Goal: Transaction & Acquisition: Purchase product/service

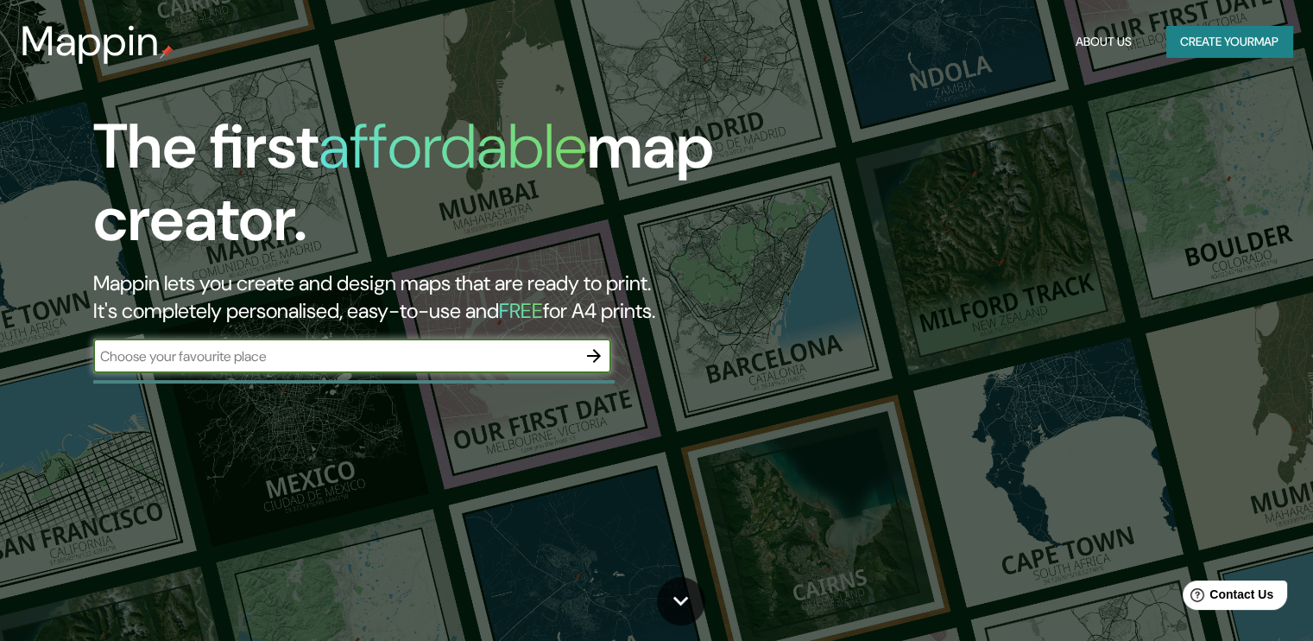
click at [279, 363] on input "text" at bounding box center [335, 356] width 484 height 20
type input "santa [PERSON_NAME] y chapultepec [GEOGRAPHIC_DATA]"
click at [594, 355] on icon "button" at bounding box center [594, 356] width 14 height 14
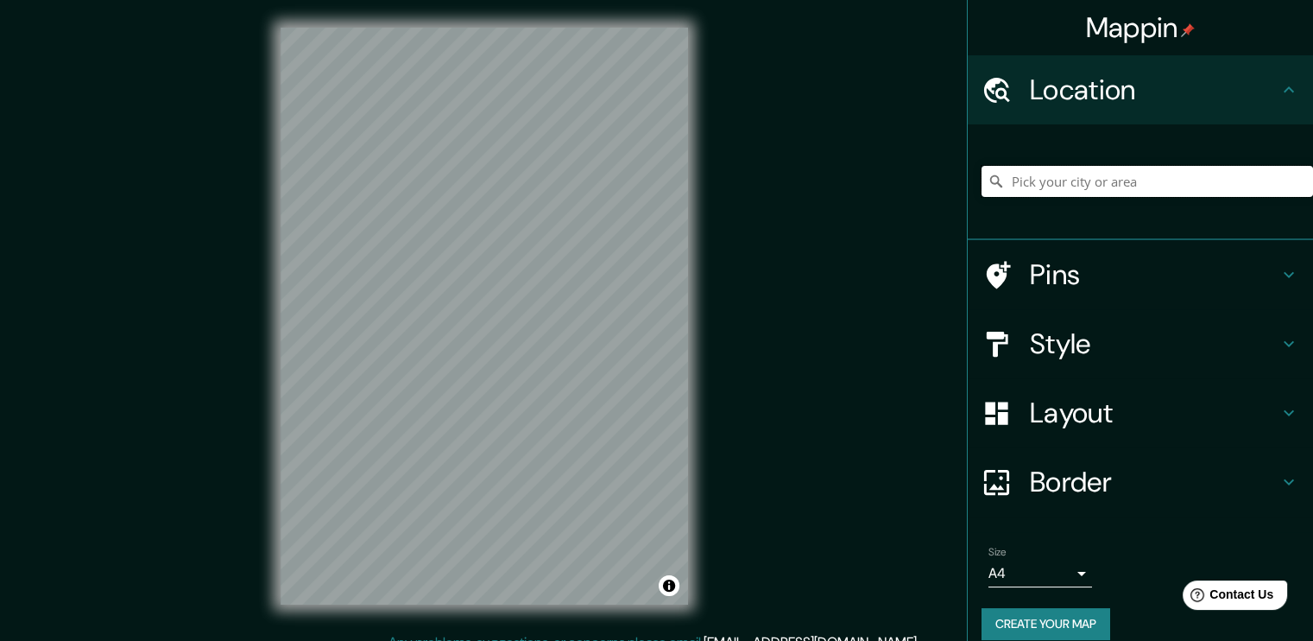
click at [1098, 185] on input "Pick your city or area" at bounding box center [1148, 181] width 332 height 31
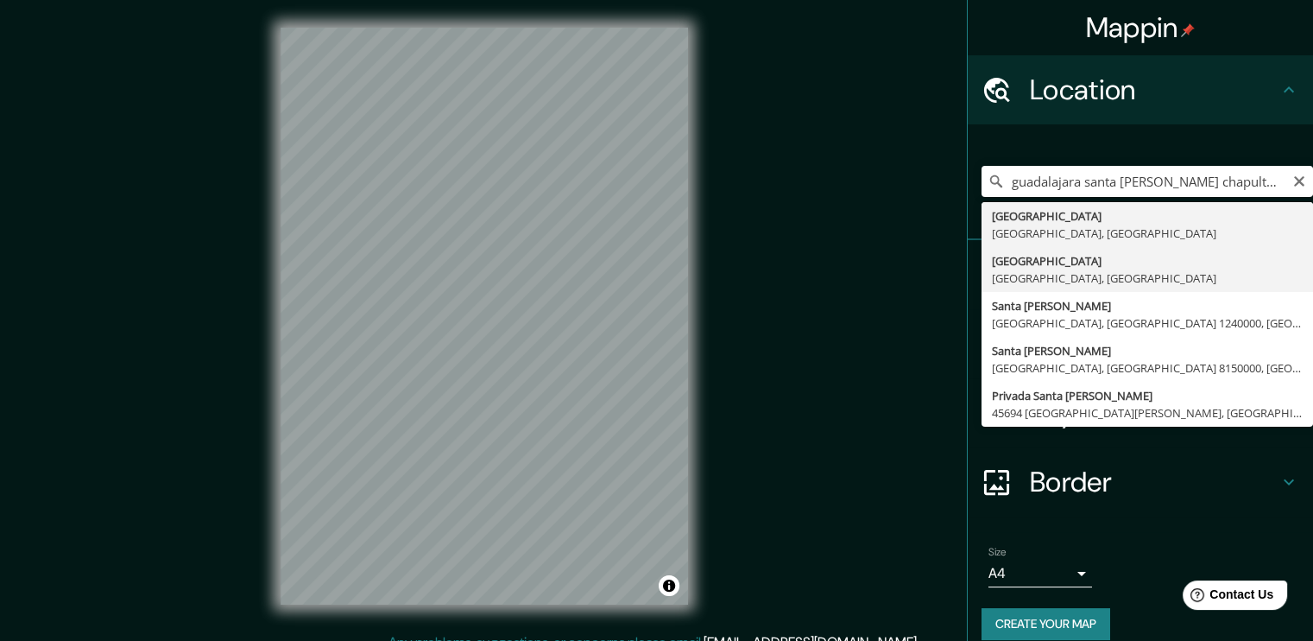
type input "[GEOGRAPHIC_DATA], [GEOGRAPHIC_DATA], [GEOGRAPHIC_DATA]"
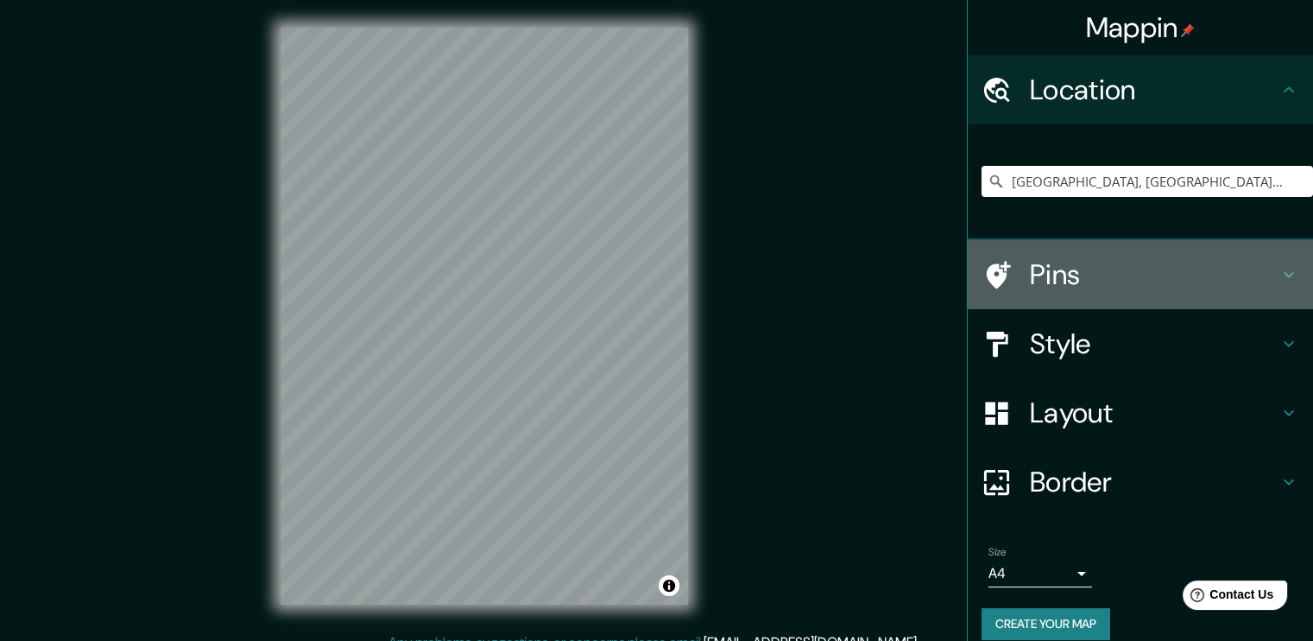
click at [1122, 267] on h4 "Pins" at bounding box center [1154, 274] width 249 height 35
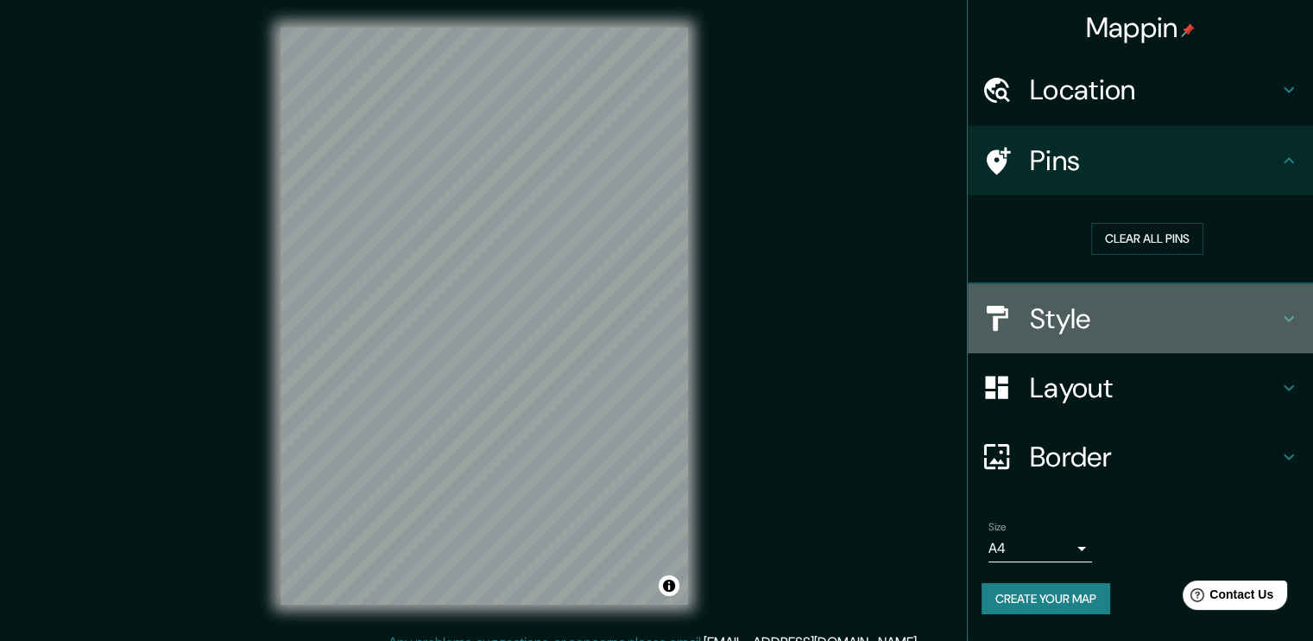
click at [1082, 334] on h4 "Style" at bounding box center [1154, 318] width 249 height 35
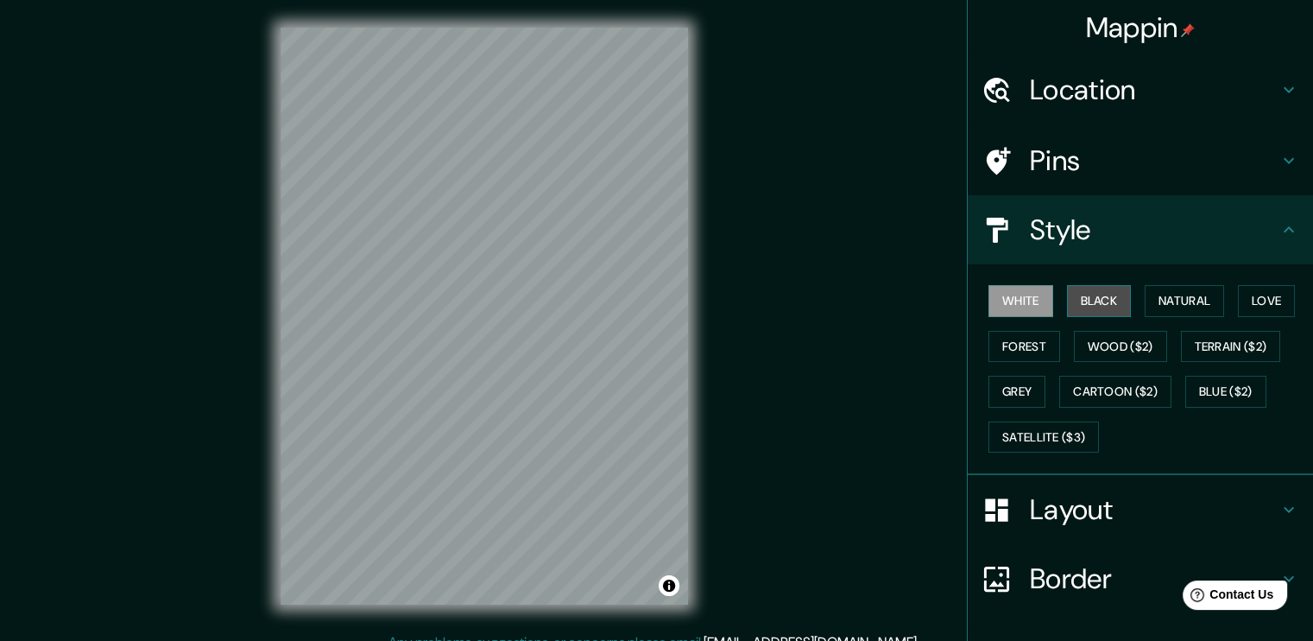
click at [1091, 307] on button "Black" at bounding box center [1099, 301] width 65 height 32
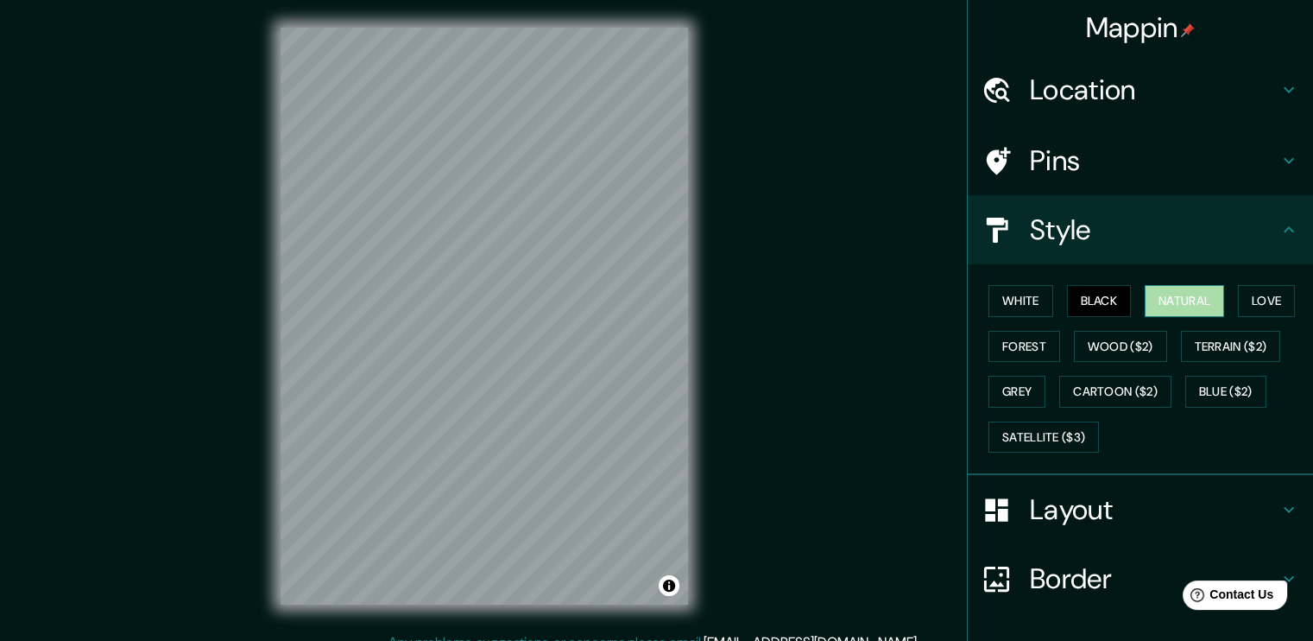
click at [1205, 310] on button "Natural" at bounding box center [1184, 301] width 79 height 32
click at [1018, 343] on button "Forest" at bounding box center [1025, 347] width 72 height 32
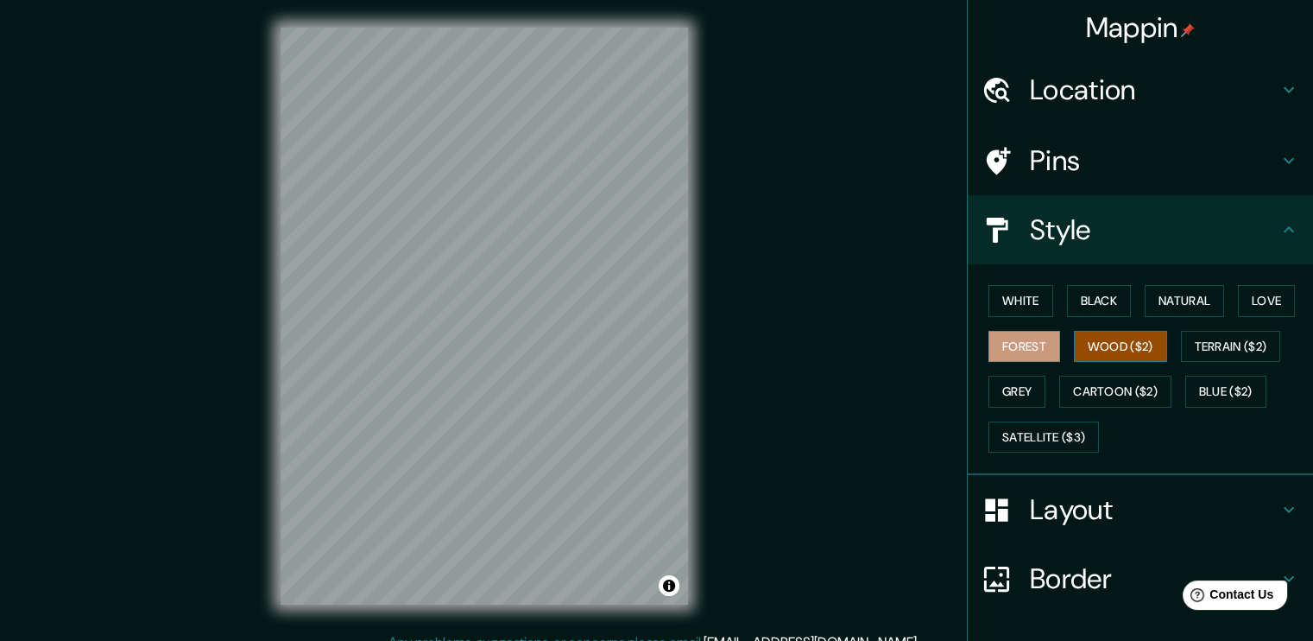
click at [1098, 343] on button "Wood ($2)" at bounding box center [1120, 347] width 93 height 32
click at [1213, 344] on button "Terrain ($2)" at bounding box center [1231, 347] width 100 height 32
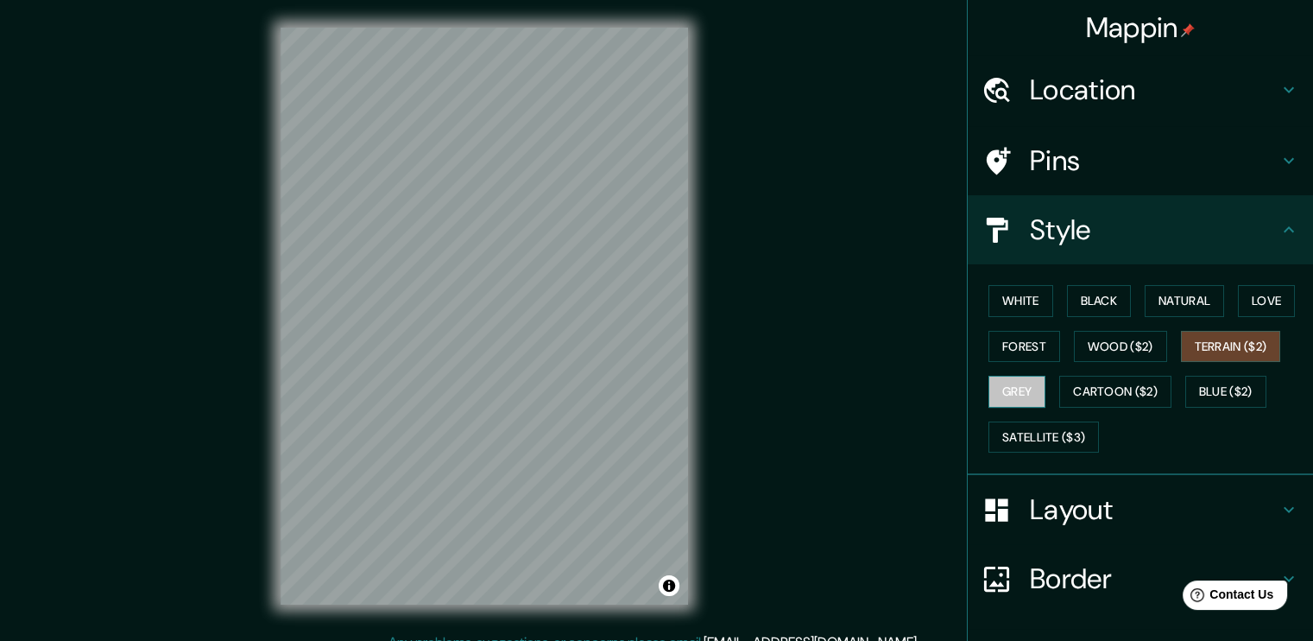
click at [1009, 381] on button "Grey" at bounding box center [1017, 392] width 57 height 32
click at [1080, 373] on div "White Black Natural Love Forest Wood ($2) Terrain ($2) Grey Cartoon ($2) Blue (…" at bounding box center [1148, 368] width 332 height 181
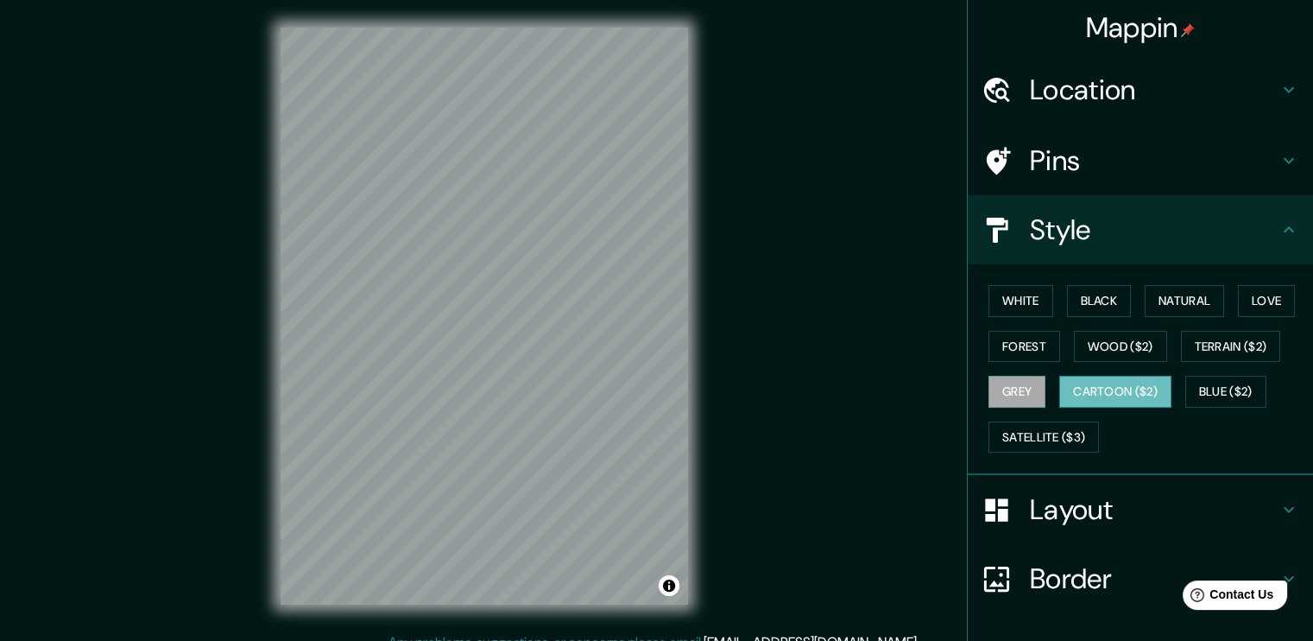
click at [1089, 385] on button "Cartoon ($2)" at bounding box center [1115, 392] width 112 height 32
click at [1171, 386] on div "White Black Natural Love Forest Wood ($2) Terrain ($2) Grey Cartoon ($2) Blue (…" at bounding box center [1148, 368] width 332 height 181
click at [1205, 384] on button "Blue ($2)" at bounding box center [1226, 392] width 81 height 32
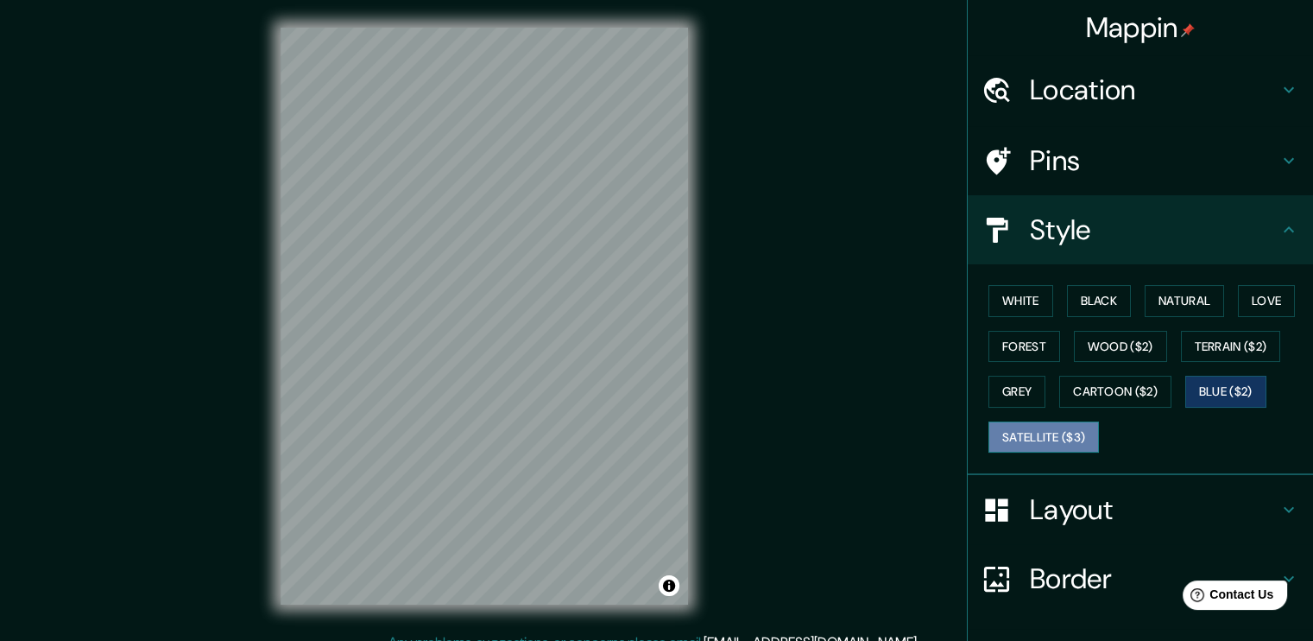
click at [1044, 438] on button "Satellite ($3)" at bounding box center [1044, 437] width 111 height 32
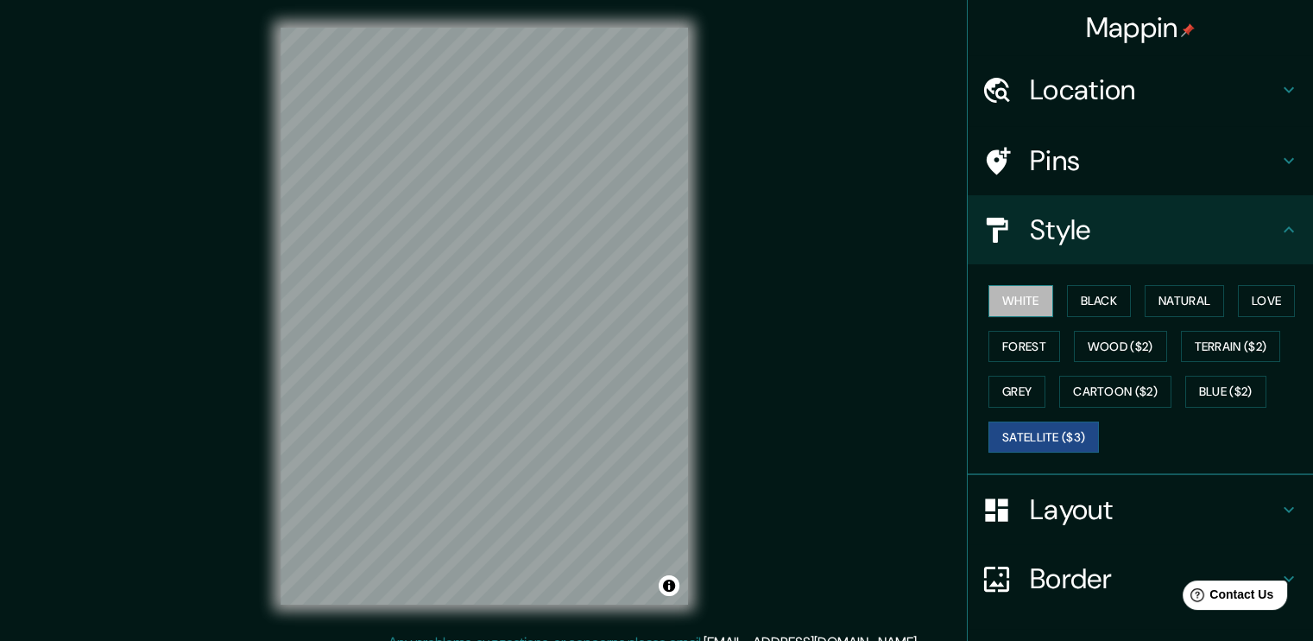
click at [1019, 289] on button "White" at bounding box center [1021, 301] width 65 height 32
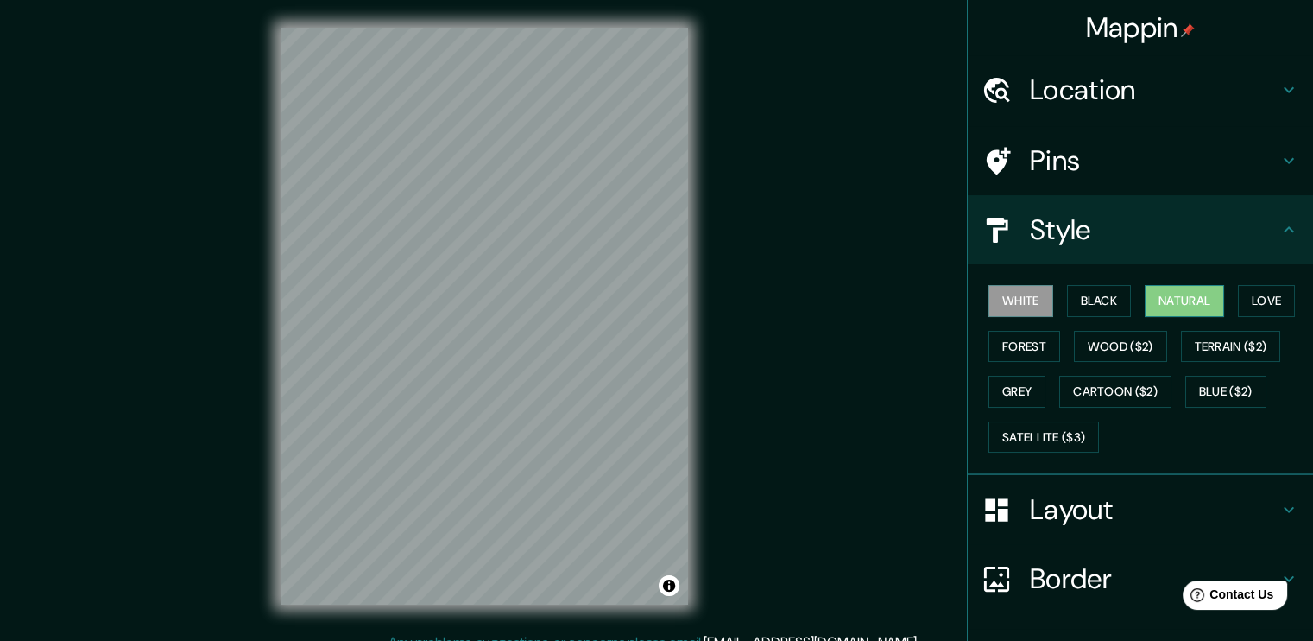
click at [1171, 306] on button "Natural" at bounding box center [1184, 301] width 79 height 32
click at [996, 345] on button "Forest" at bounding box center [1025, 347] width 72 height 32
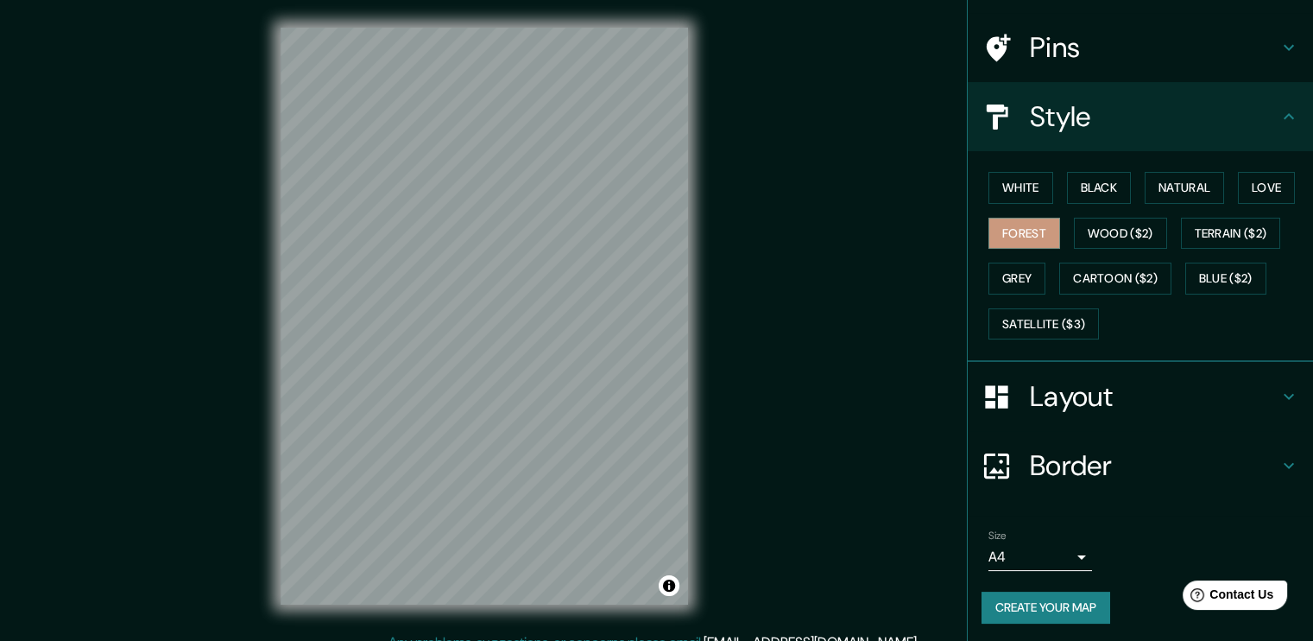
scroll to position [18, 0]
